Goal: Task Accomplishment & Management: Use online tool/utility

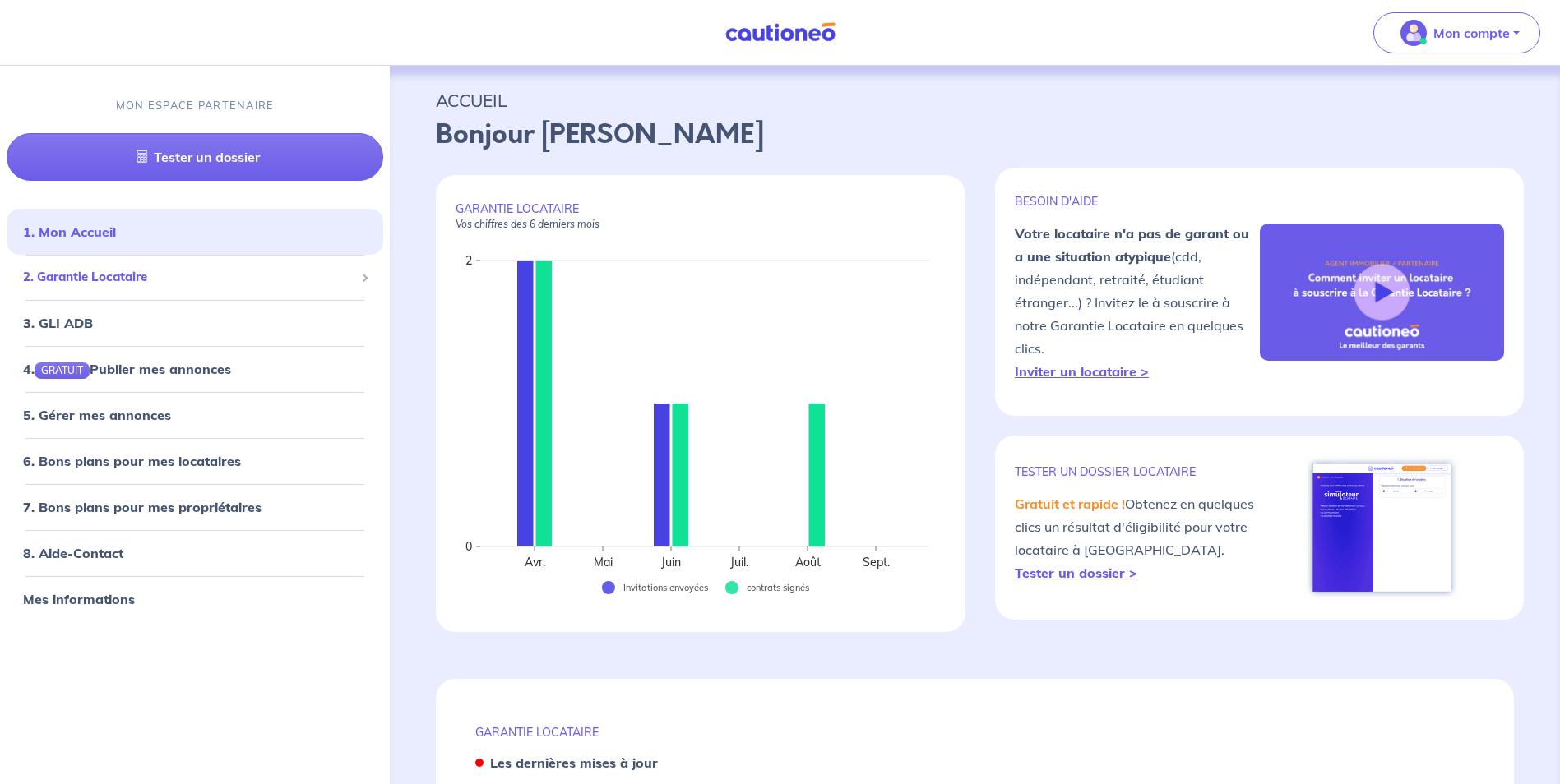
click at [195, 277] on span "2. Garantie Locataire" at bounding box center [188, 278] width 331 height 19
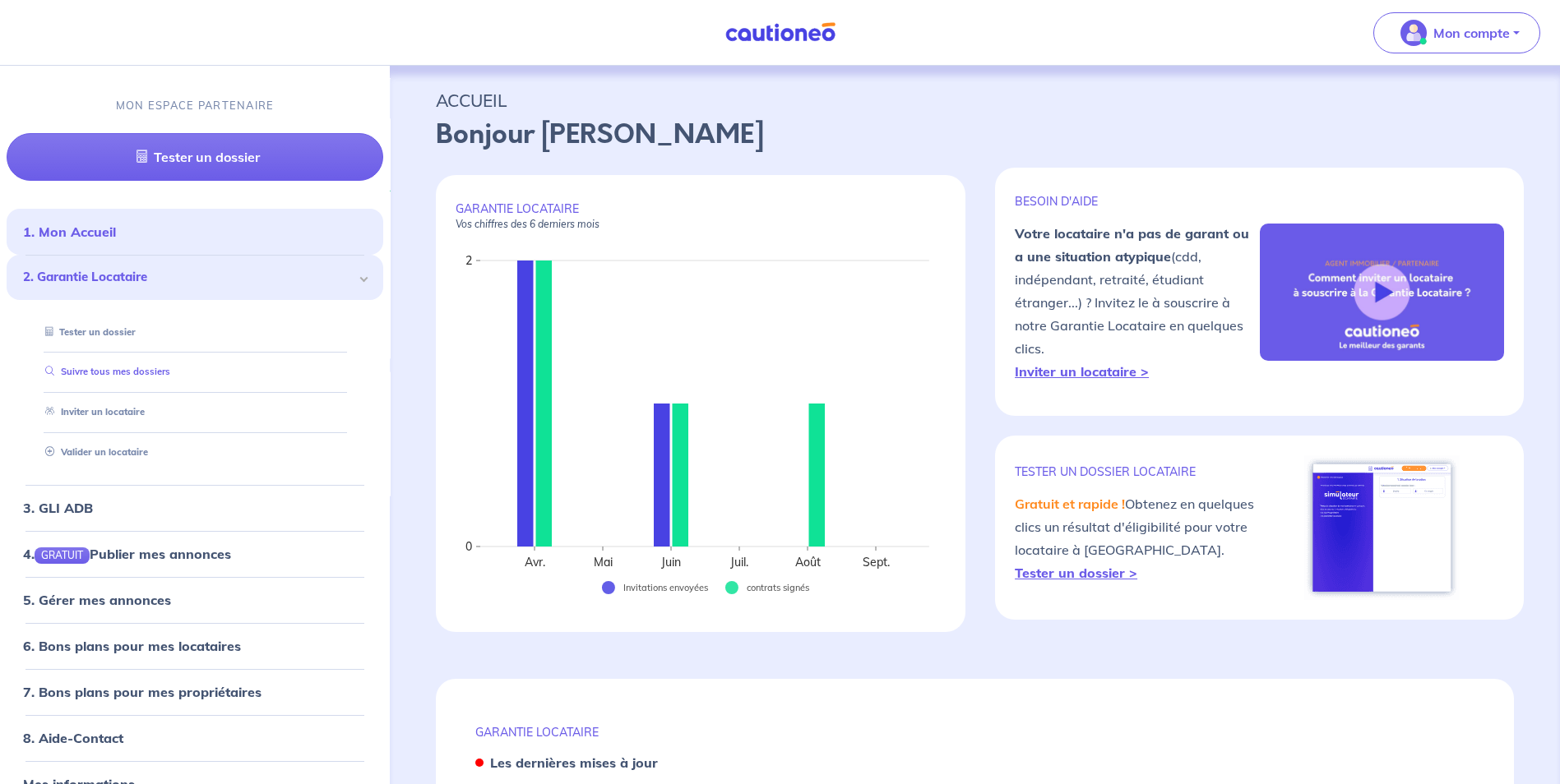
click at [170, 367] on link "Suivre tous mes dossiers" at bounding box center [104, 372] width 132 height 11
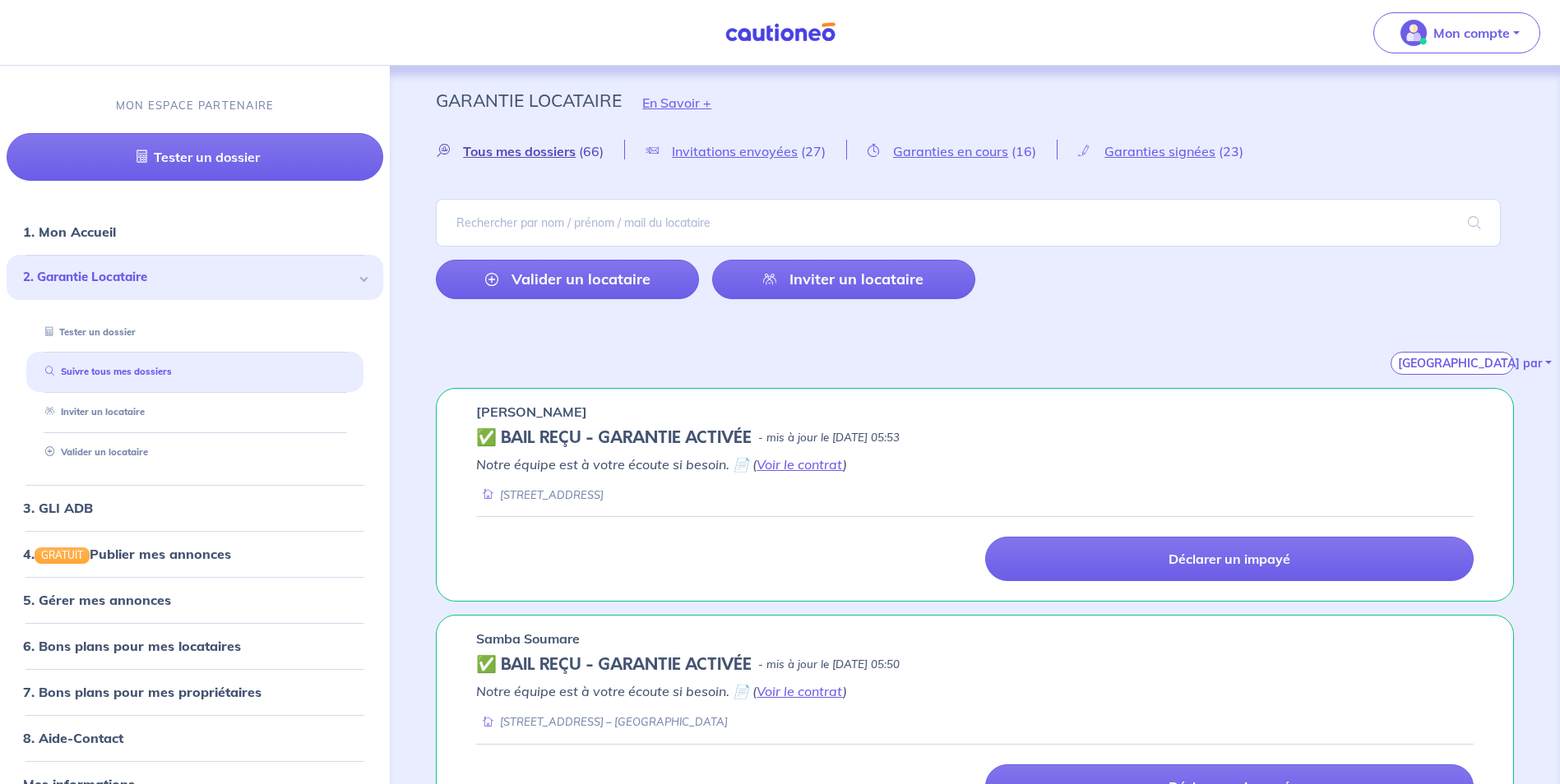
click at [542, 150] on span "Tous mes dossiers" at bounding box center [519, 150] width 113 height 16
click at [978, 154] on span "Garanties en cours" at bounding box center [950, 150] width 115 height 16
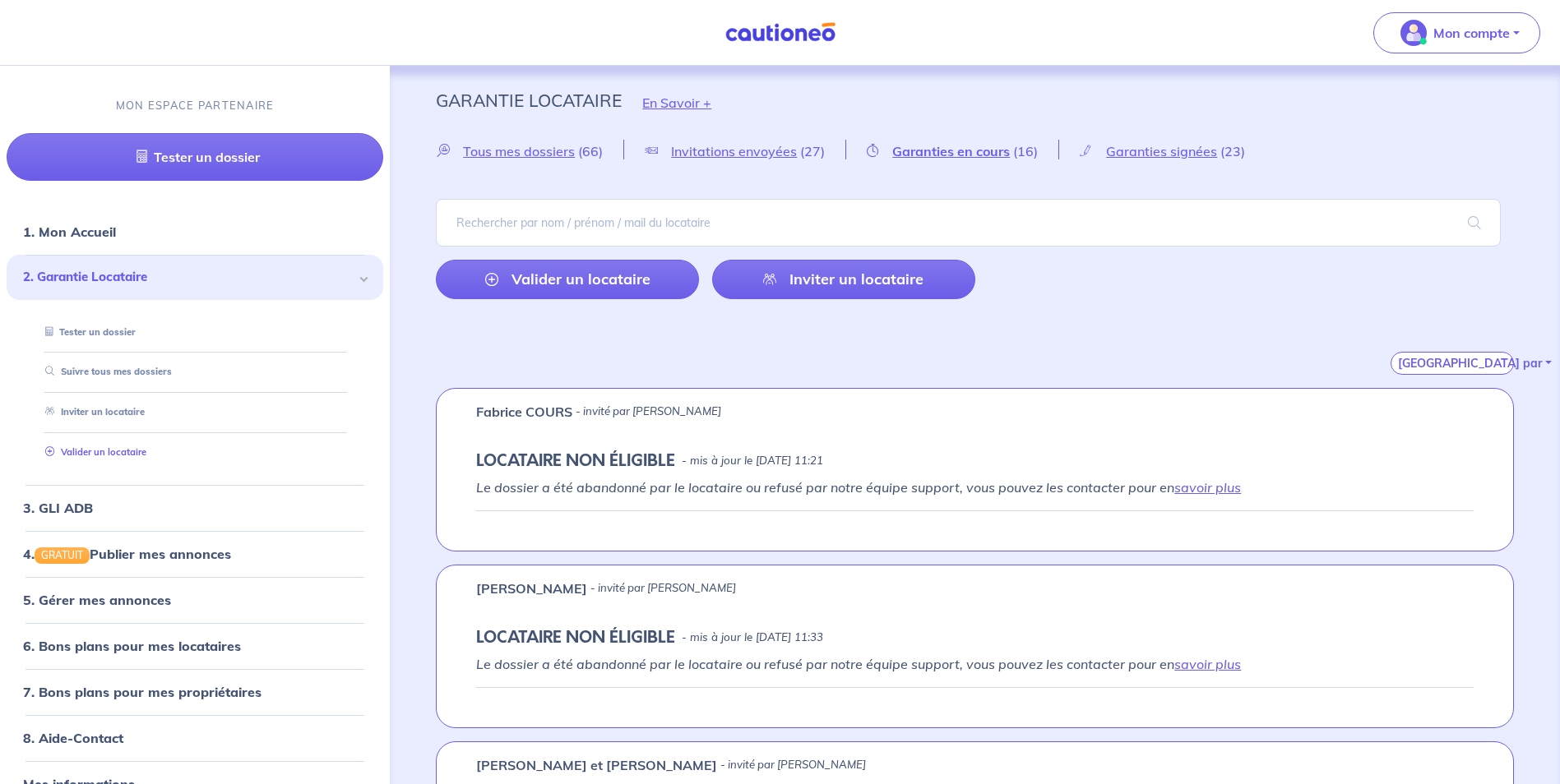
click at [146, 458] on link "Valider un locataire" at bounding box center [92, 451] width 108 height 11
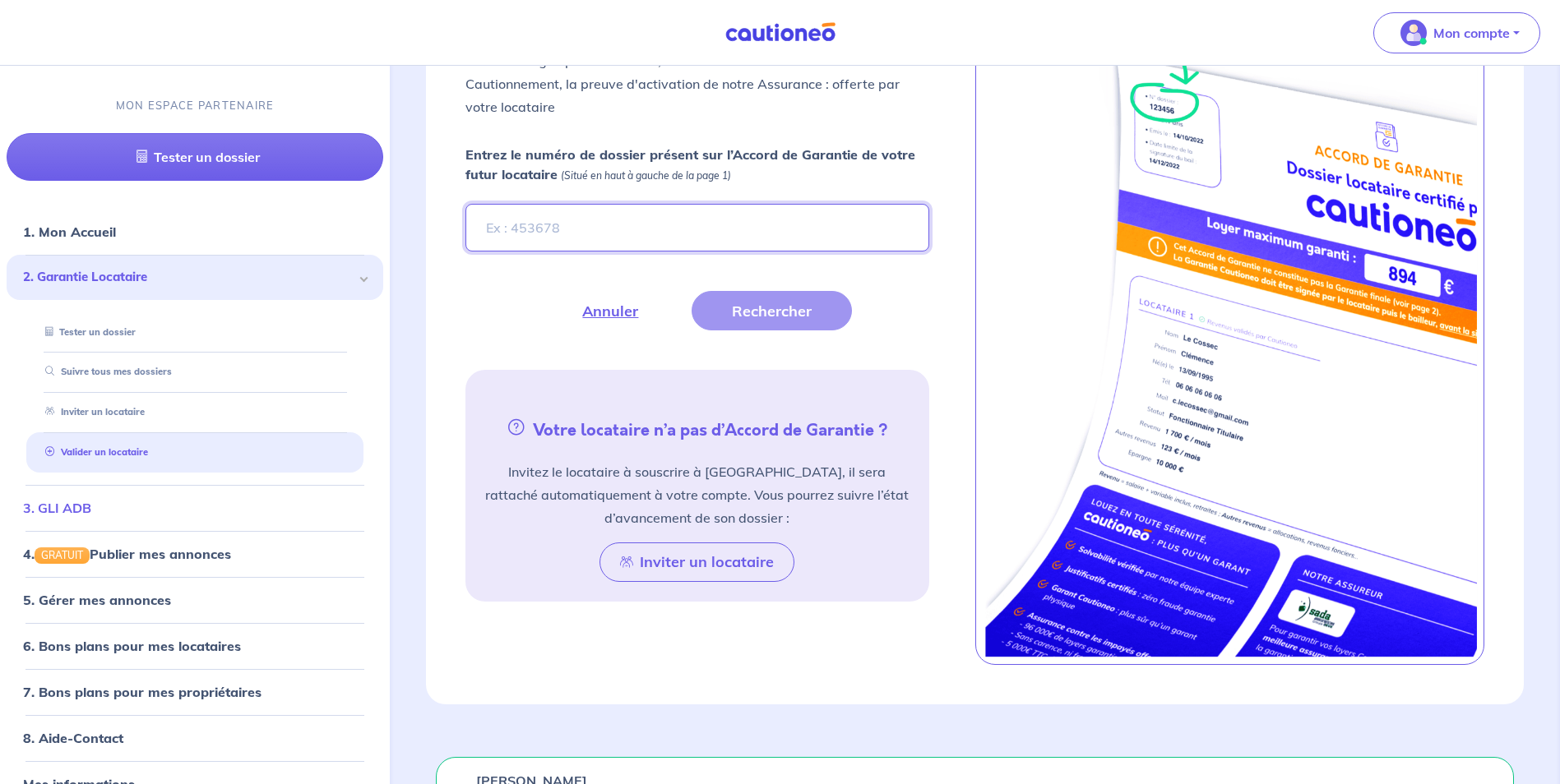
scroll to position [275, 0]
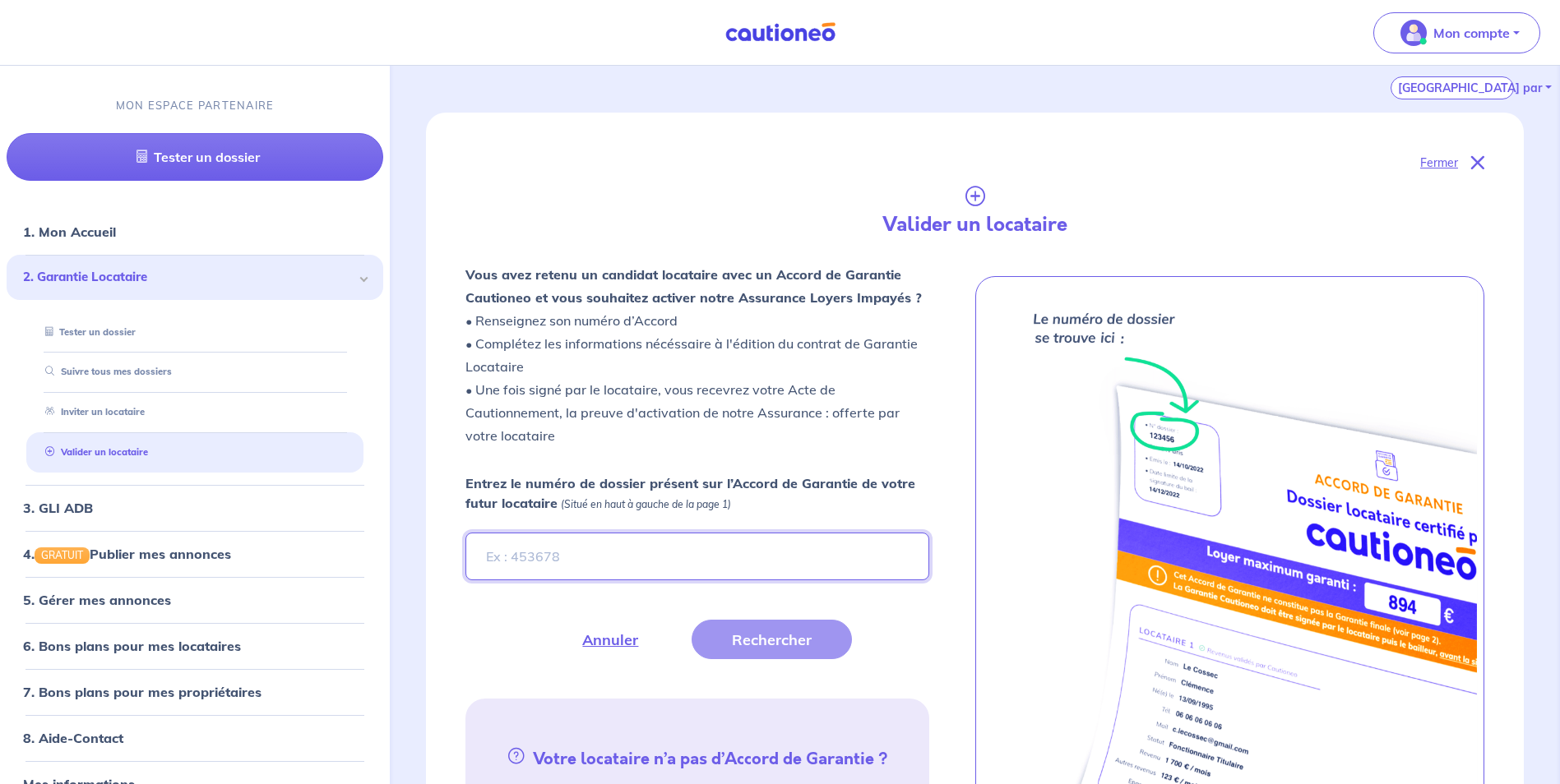
click at [583, 544] on input "Entrez le numéro de dossier présent sur l’Accord de Garantie de votre futur loc…" at bounding box center [696, 557] width 463 height 48
type input "DmvoON"
click at [768, 652] on button "Rechercher" at bounding box center [771, 640] width 160 height 39
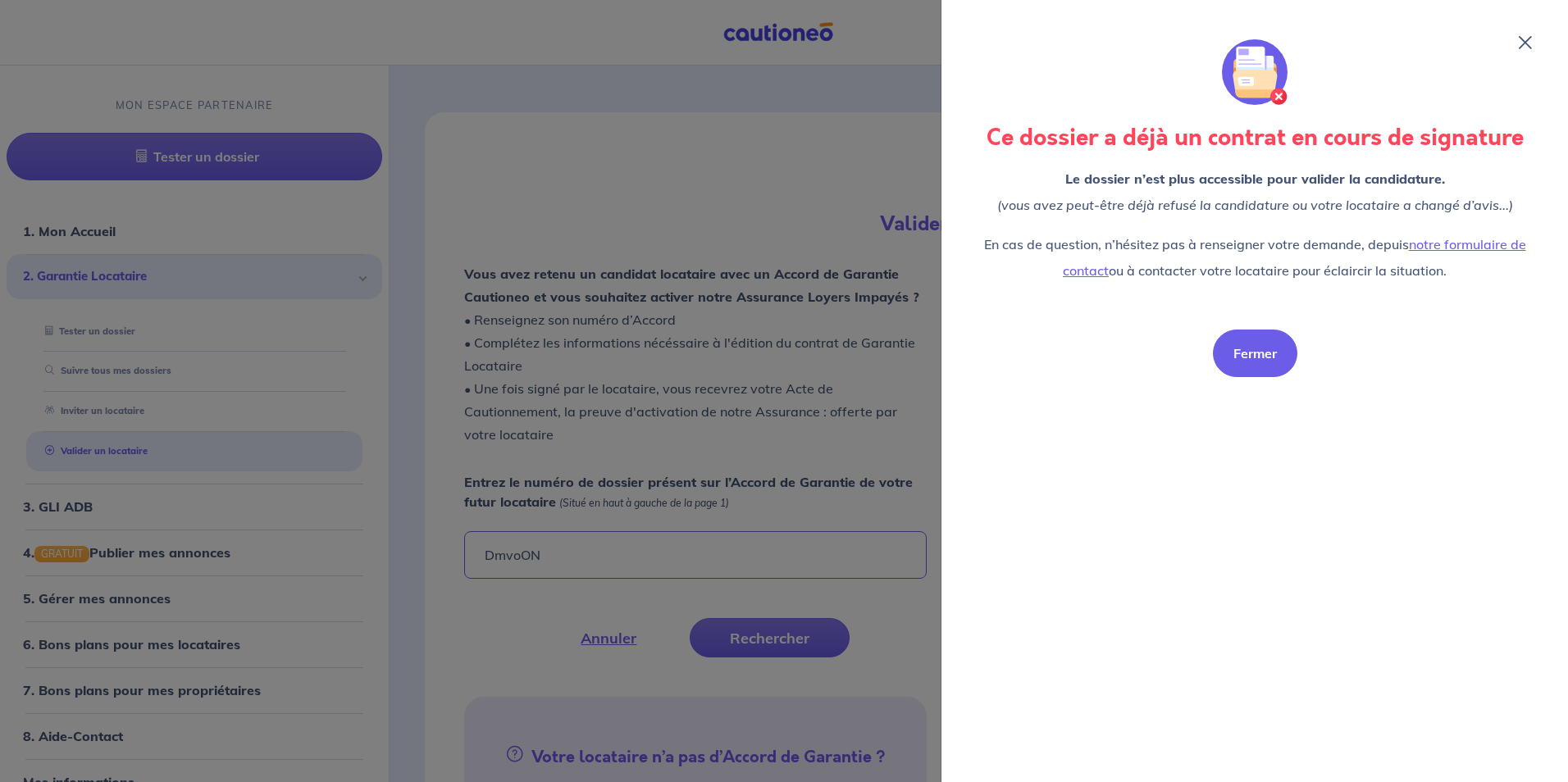
click at [1246, 340] on button "Fermer" at bounding box center [1255, 353] width 84 height 48
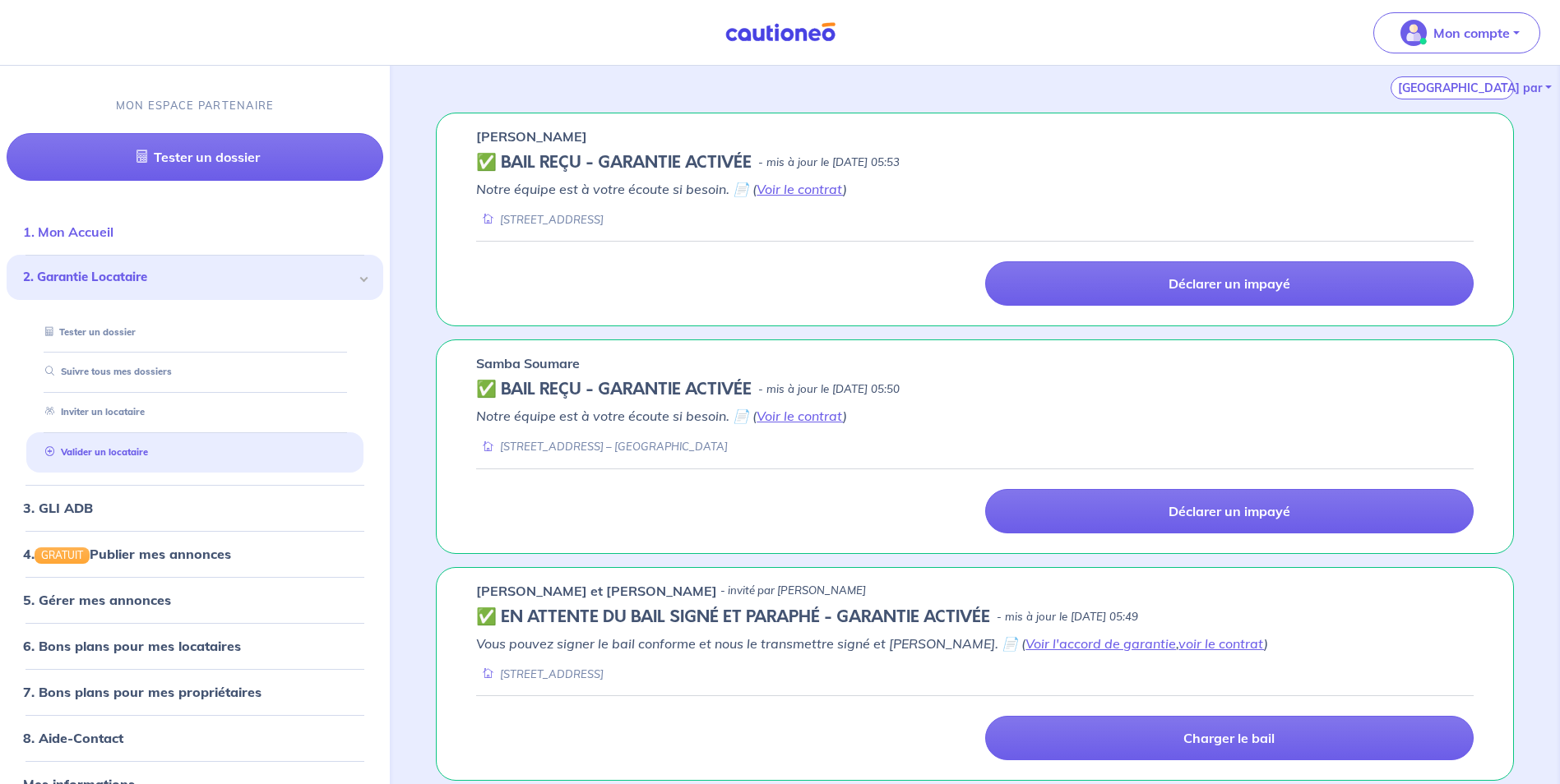
click at [114, 234] on link "1. Mon Accueil" at bounding box center [68, 232] width 91 height 16
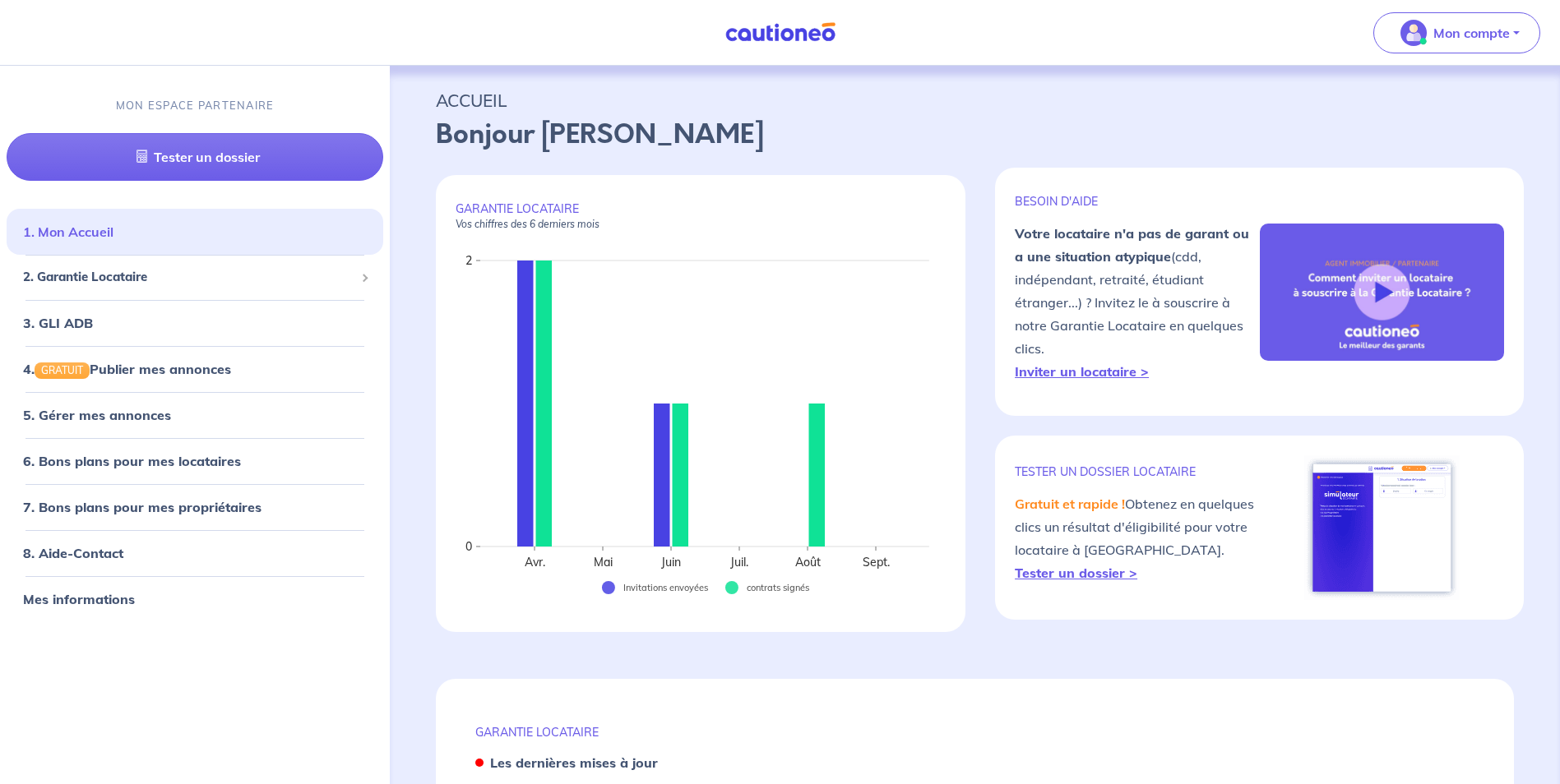
click at [224, 210] on li "1. Mon Accueil" at bounding box center [195, 233] width 376 height 46
click at [114, 237] on link "1. Mon Accueil" at bounding box center [68, 232] width 91 height 16
click at [114, 226] on link "1. Mon Accueil" at bounding box center [68, 232] width 91 height 16
click at [309, 273] on span "2. Garantie Locataire" at bounding box center [188, 278] width 331 height 19
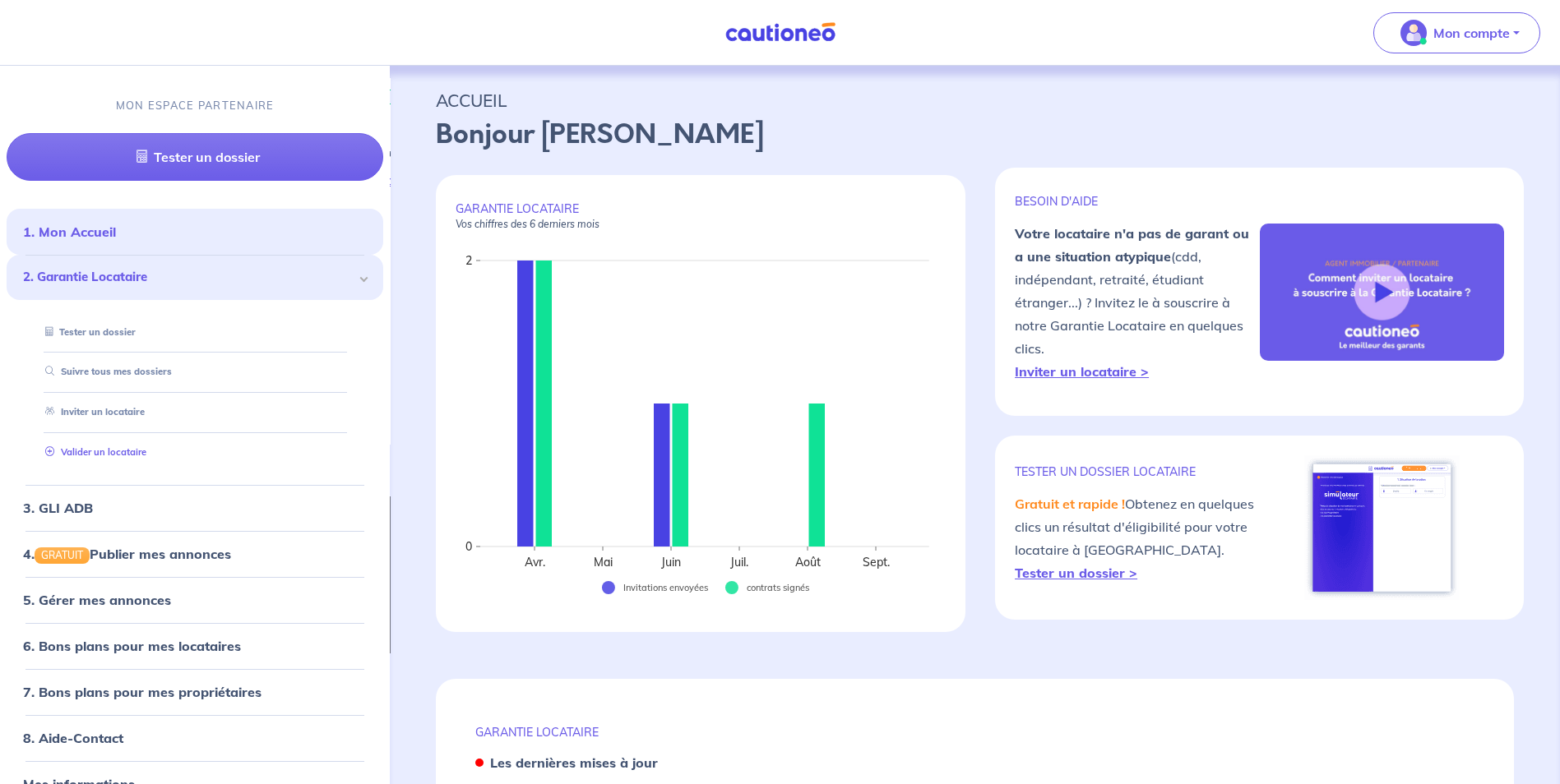
click at [215, 468] on li "Valider un locataire" at bounding box center [195, 452] width 337 height 40
click at [146, 453] on link "Valider un locataire" at bounding box center [92, 451] width 108 height 11
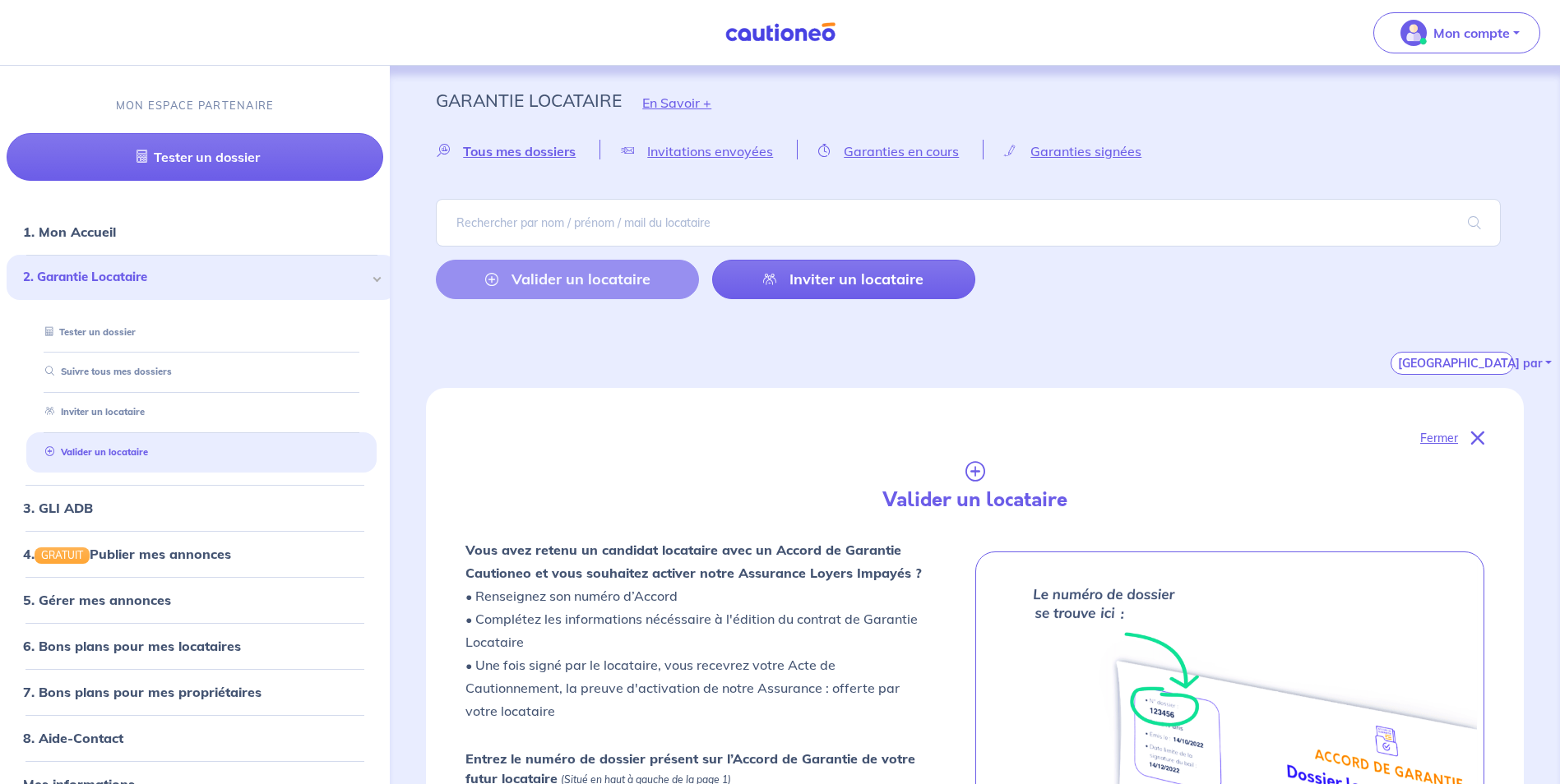
scroll to position [439, 0]
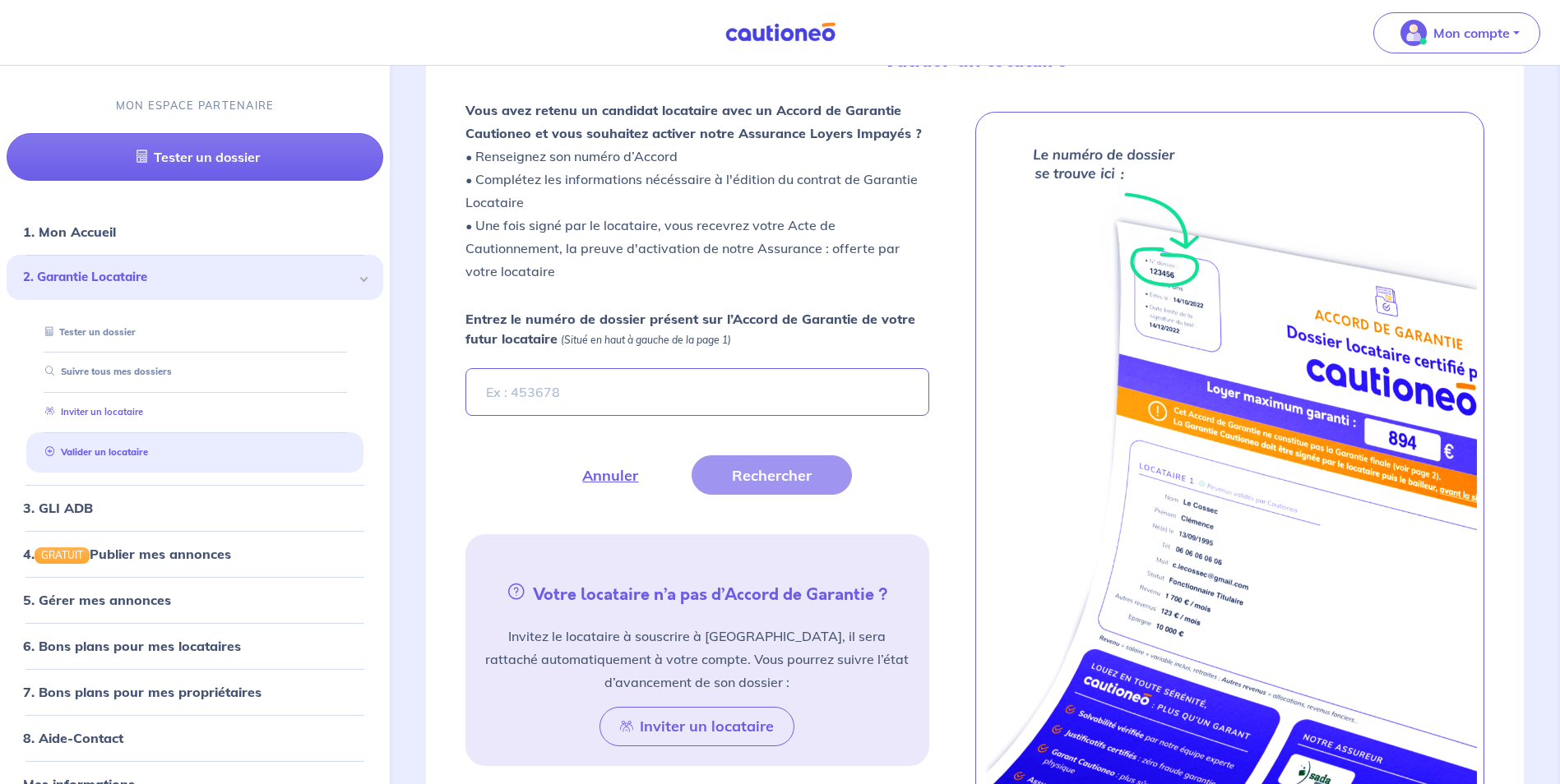
click at [143, 416] on link "Inviter un locataire" at bounding box center [91, 412] width 104 height 11
select select "FR"
